Goal: Task Accomplishment & Management: Use online tool/utility

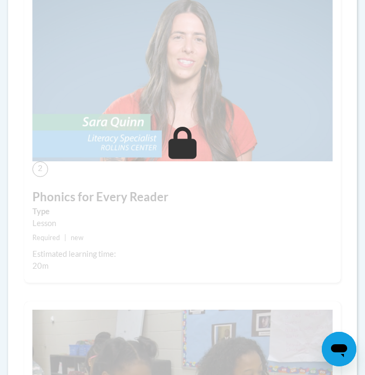
scroll to position [600, 0]
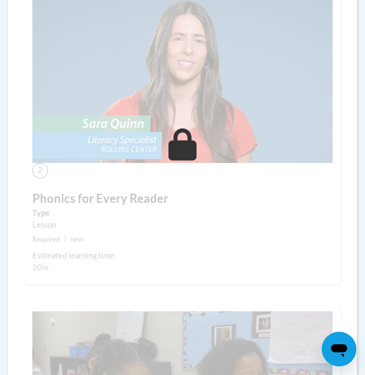
click at [173, 127] on img at bounding box center [182, 78] width 300 height 169
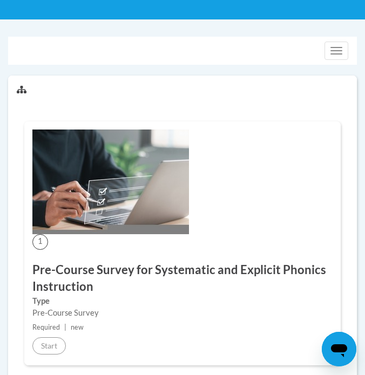
scroll to position [0, 0]
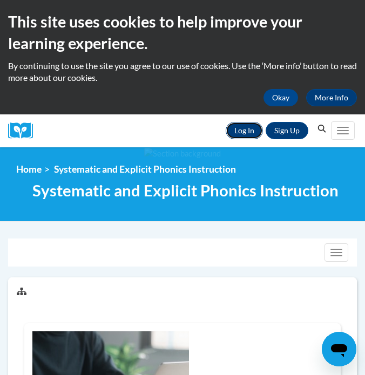
click at [246, 131] on link "Log In" at bounding box center [243, 130] width 37 height 17
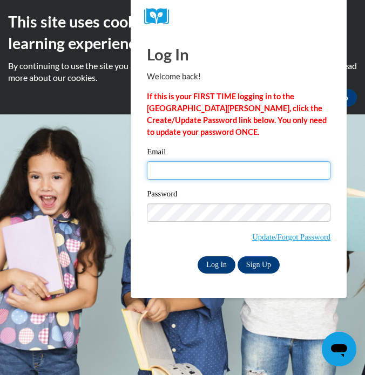
type input "wloszczynskime@aasd.k12.wi.us"
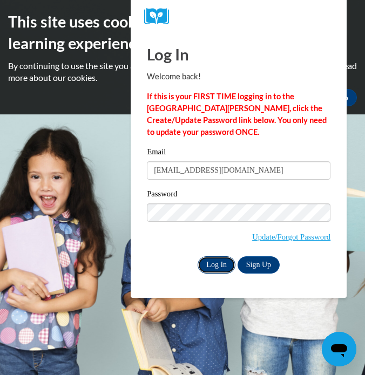
click at [215, 263] on input "Log In" at bounding box center [216, 264] width 38 height 17
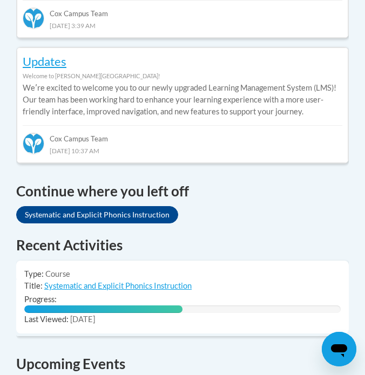
scroll to position [744, 0]
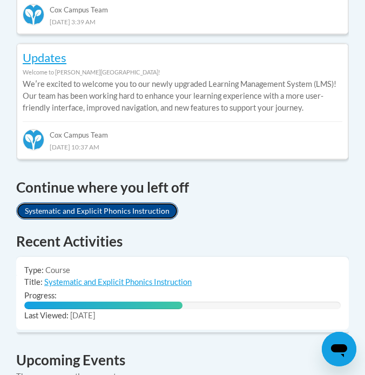
click at [163, 206] on link "Systematic and Explicit Phonics Instruction" at bounding box center [97, 210] width 162 height 17
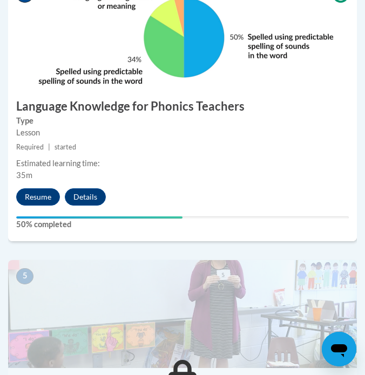
scroll to position [1207, 0]
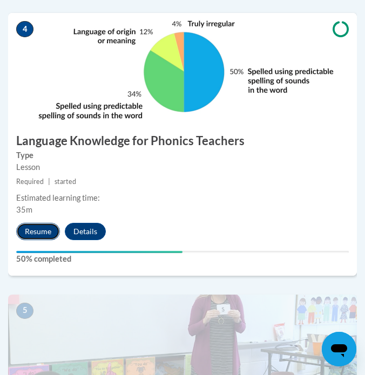
click at [54, 227] on button "Resume" at bounding box center [38, 231] width 44 height 17
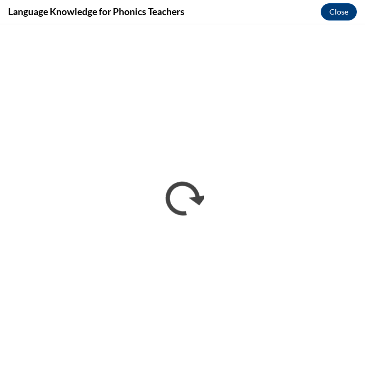
scroll to position [0, 0]
